Goal: Obtain resource: Download file/media

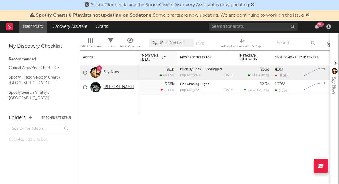
click at [108, 87] on link "[PERSON_NAME]" at bounding box center [119, 87] width 30 height 5
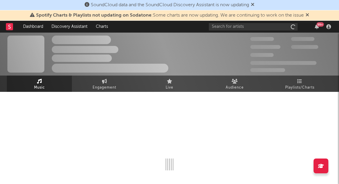
scroll to position [0, 0]
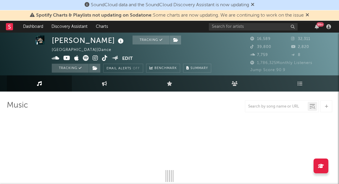
select select "6m"
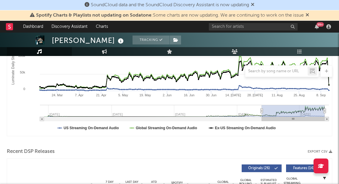
scroll to position [0, 0]
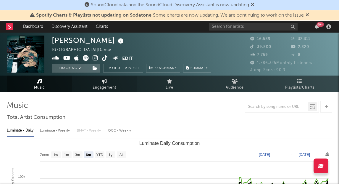
click at [99, 90] on span "Engagement" at bounding box center [105, 87] width 24 height 7
select select "1w"
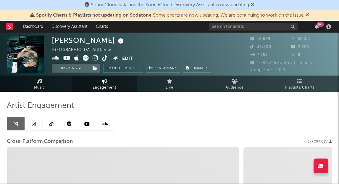
click at [34, 125] on icon at bounding box center [34, 123] width 4 height 5
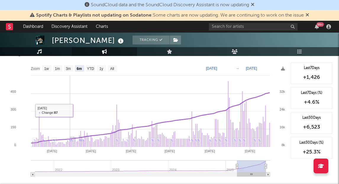
scroll to position [672, 0]
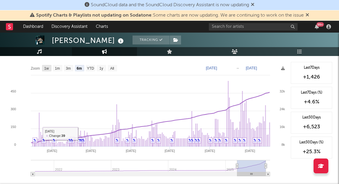
drag, startPoint x: 48, startPoint y: 66, endPoint x: 189, endPoint y: 93, distance: 143.2
click at [48, 66] on text "1w" at bounding box center [46, 68] width 5 height 4
select select "1w"
type input "[DATE]"
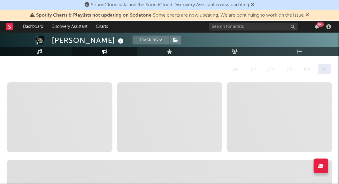
scroll to position [0, 0]
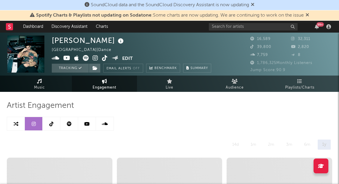
click at [51, 125] on icon at bounding box center [51, 123] width 4 height 5
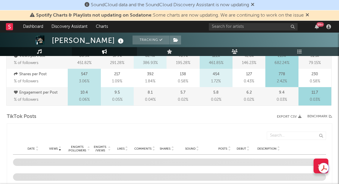
select select "6m"
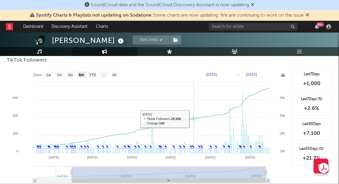
scroll to position [573, 0]
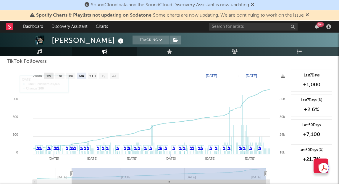
drag, startPoint x: 52, startPoint y: 75, endPoint x: 214, endPoint y: 94, distance: 163.7
click at [52, 75] on rect at bounding box center [48, 76] width 9 height 7
select select "1w"
type input "[DATE]"
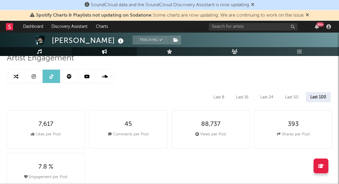
scroll to position [0, 0]
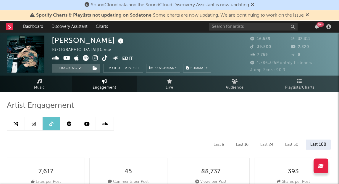
click at [92, 124] on link at bounding box center [87, 123] width 18 height 13
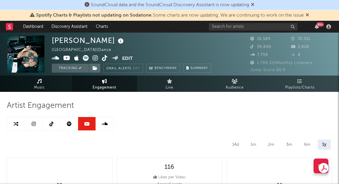
select select "6m"
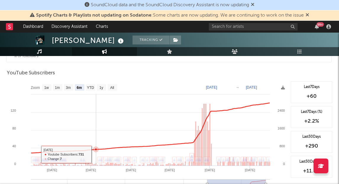
scroll to position [480, 0]
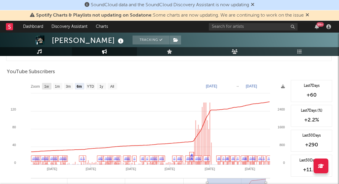
drag, startPoint x: 49, startPoint y: 86, endPoint x: 166, endPoint y: 104, distance: 118.6
click at [49, 86] on rect at bounding box center [46, 86] width 9 height 7
select select "1w"
type input "[DATE]"
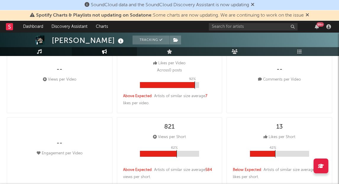
scroll to position [0, 0]
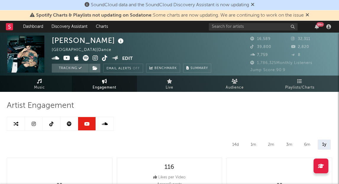
click at [68, 123] on icon at bounding box center [69, 123] width 5 height 5
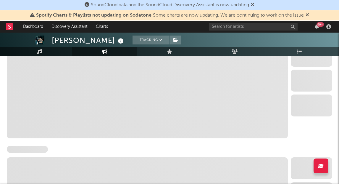
select select "6m"
select select "1w"
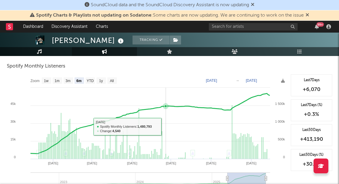
scroll to position [209, 0]
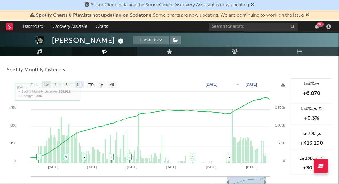
drag, startPoint x: 46, startPoint y: 84, endPoint x: 141, endPoint y: 104, distance: 97.1
click at [46, 84] on text "1w" at bounding box center [46, 85] width 5 height 4
select select "1w"
type input "[DATE]"
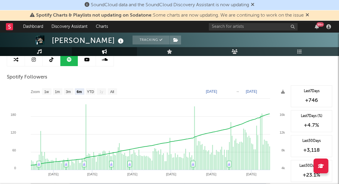
scroll to position [64, 0]
drag, startPoint x: 47, startPoint y: 91, endPoint x: 53, endPoint y: 92, distance: 6.5
click at [47, 91] on text "1w" at bounding box center [46, 92] width 5 height 4
select select "1w"
type input "[DATE]"
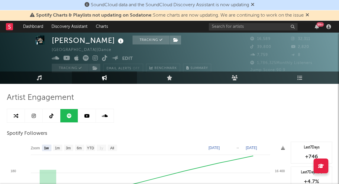
scroll to position [11, 0]
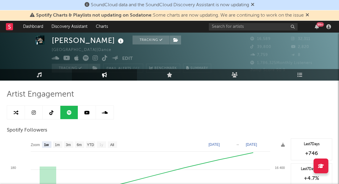
click at [110, 112] on link at bounding box center [105, 112] width 18 height 13
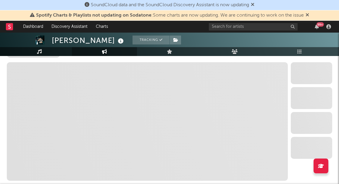
select select "6m"
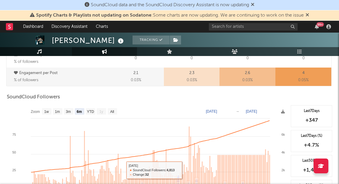
scroll to position [326, 0]
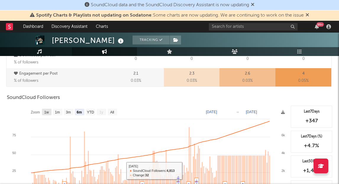
drag, startPoint x: 44, startPoint y: 113, endPoint x: 104, endPoint y: 121, distance: 60.1
click at [44, 113] on text "1w" at bounding box center [46, 112] width 5 height 4
select select "1w"
type input "[DATE]"
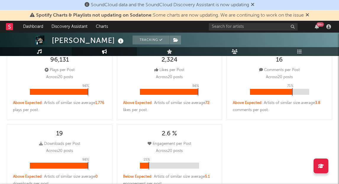
scroll to position [0, 0]
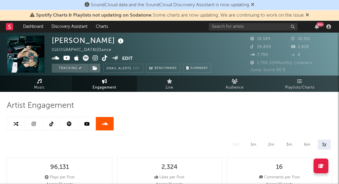
click at [34, 122] on icon at bounding box center [34, 123] width 4 height 5
select select "6m"
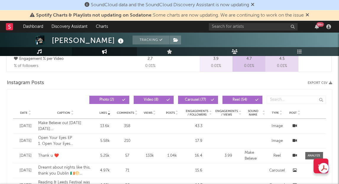
scroll to position [472, 0]
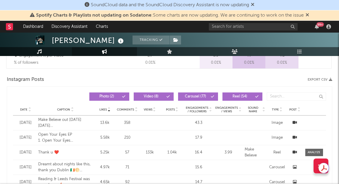
click at [109, 111] on icon at bounding box center [108, 111] width 3 height 2
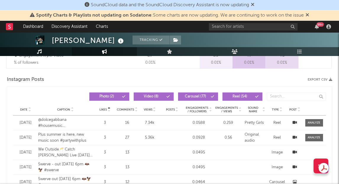
click at [109, 111] on icon at bounding box center [108, 111] width 3 height 2
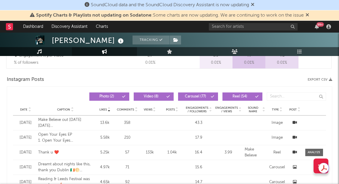
click at [30, 112] on div "Date Caption Likes Comments Views Posts Engagements / Followers Engagements / V…" at bounding box center [169, 110] width 313 height 12
click at [30, 111] on icon at bounding box center [29, 111] width 3 height 2
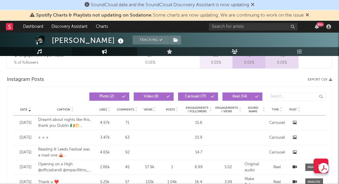
click at [320, 80] on button "Export CSV" at bounding box center [320, 80] width 25 height 4
